Goal: Information Seeking & Learning: Learn about a topic

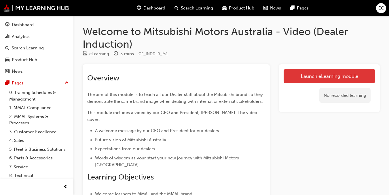
click at [320, 77] on link "Launch eLearning module" at bounding box center [330, 76] width 92 height 14
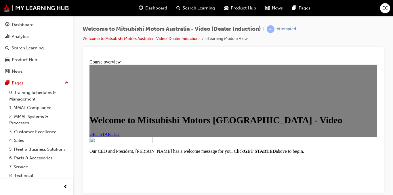
scroll to position [115, 0]
click at [120, 132] on link "GET STARTED" at bounding box center [105, 134] width 30 height 5
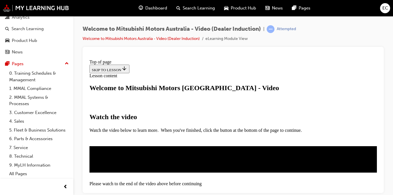
scroll to position [138, 0]
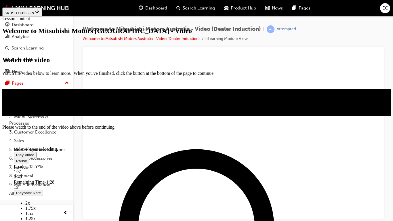
scroll to position [119, 0]
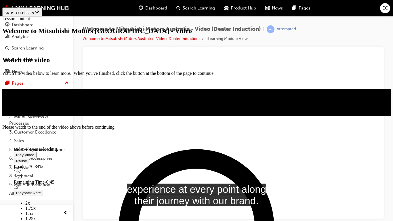
click at [100, 102] on video "Video player" at bounding box center [57, 123] width 86 height 43
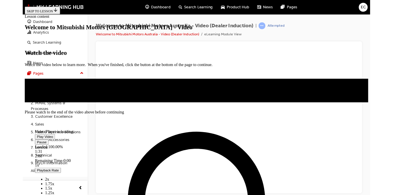
scroll to position [118, 0]
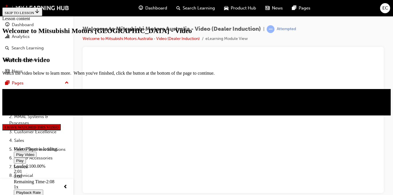
scroll to position [186, 0]
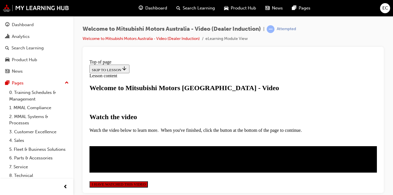
click at [148, 181] on button "I HAVE WATCHED THIS VIDEO" at bounding box center [119, 184] width 58 height 6
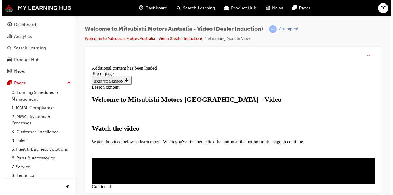
scroll to position [240, 0]
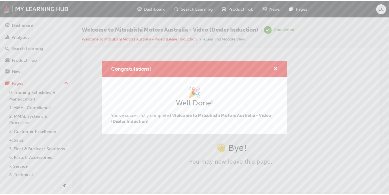
scroll to position [0, 0]
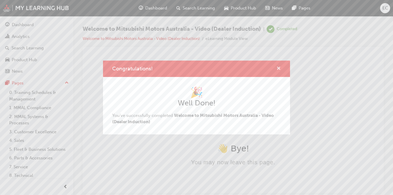
click at [277, 68] on span "cross-icon" at bounding box center [279, 68] width 4 height 5
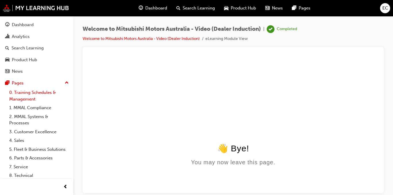
click at [44, 96] on link "0. Training Schedules & Management" at bounding box center [39, 95] width 64 height 15
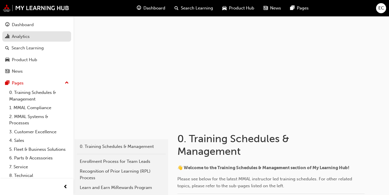
click at [28, 36] on div "Analytics" at bounding box center [21, 36] width 18 height 7
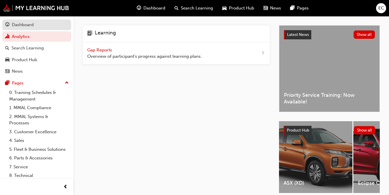
click at [34, 25] on div "Dashboard" at bounding box center [36, 24] width 63 height 7
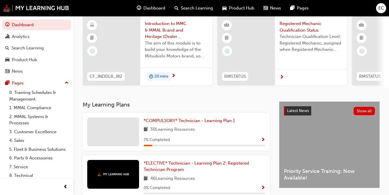
scroll to position [58, 0]
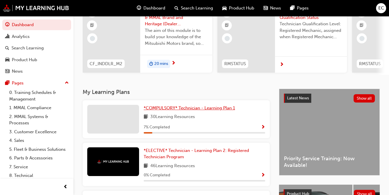
click at [189, 111] on span "*COMPULSORY* Technician - Learning Plan 1" at bounding box center [189, 108] width 91 height 5
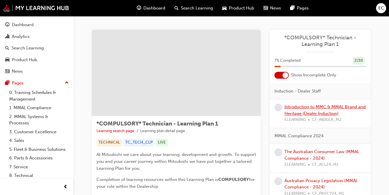
click at [303, 109] on link "Introduction to MMC & MMAL Brand and Heritage (Dealer Induction)" at bounding box center [324, 110] width 81 height 12
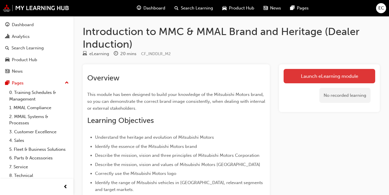
click at [300, 71] on link "Launch eLearning module" at bounding box center [330, 76] width 92 height 14
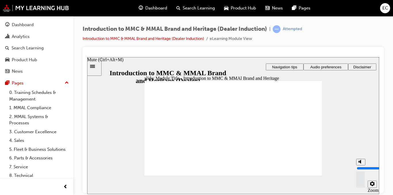
drag, startPoint x: 361, startPoint y: 164, endPoint x: 363, endPoint y: 150, distance: 14.0
type input "10"
click at [363, 166] on input "volume" at bounding box center [375, 168] width 37 height 5
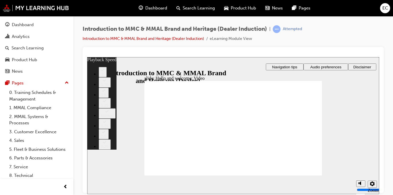
type input "0"
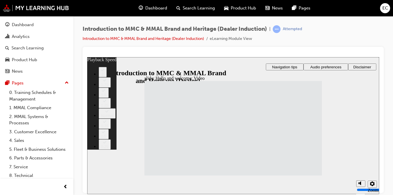
click at [372, 184] on icon "Settings" at bounding box center [372, 184] width 5 height 5
click at [352, 125] on div "slide: Hello and welcome: Video Rectangle 1 Rectangle 3 Hello and welcome : Vid…" at bounding box center [233, 125] width 292 height 137
click at [374, 186] on icon "Settings" at bounding box center [372, 184] width 5 height 5
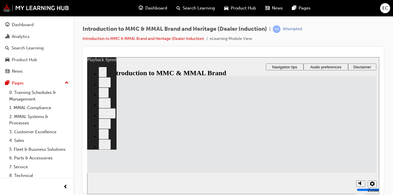
scroll to position [40, 0]
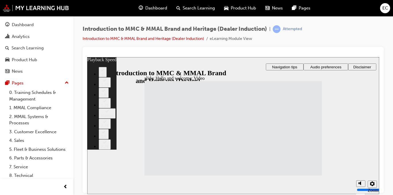
click at [348, 108] on div "slide: Hello and welcome: Video Rectangle 1 Rectangle 3 Hello and welcome : Vid…" at bounding box center [233, 125] width 292 height 137
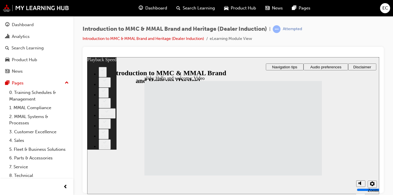
type input "33"
